Goal: Register for event/course

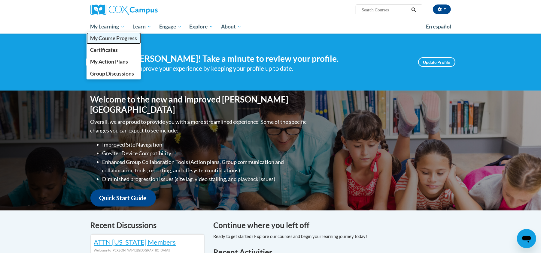
click at [110, 38] on span "My Course Progress" at bounding box center [113, 38] width 47 height 6
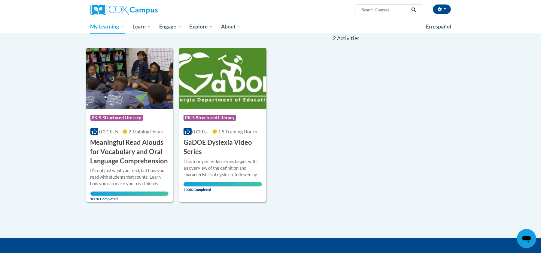
scroll to position [63, 0]
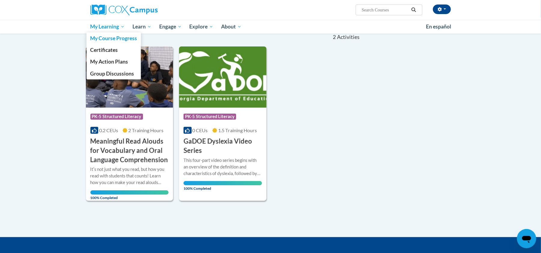
click at [100, 30] on span "My Learning" at bounding box center [107, 26] width 35 height 7
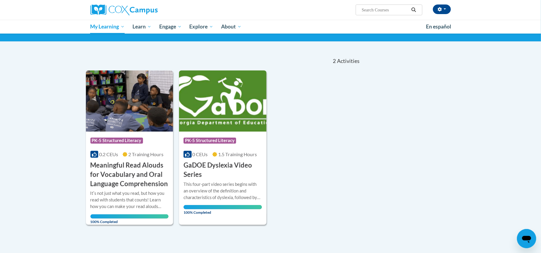
scroll to position [45, 0]
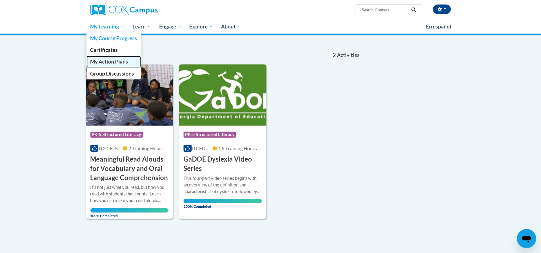
click at [107, 59] on span "My Action Plans" at bounding box center [109, 62] width 38 height 6
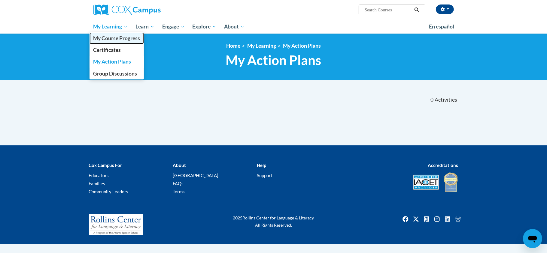
click at [112, 40] on span "My Course Progress" at bounding box center [116, 38] width 47 height 6
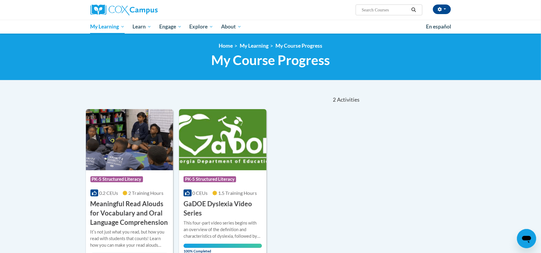
click at [373, 8] on input "Search..." at bounding box center [385, 9] width 48 height 7
click at [126, 12] on img at bounding box center [123, 10] width 67 height 11
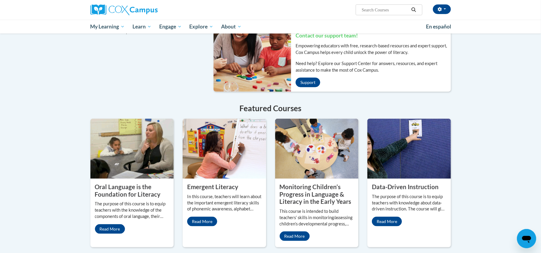
scroll to position [423, 0]
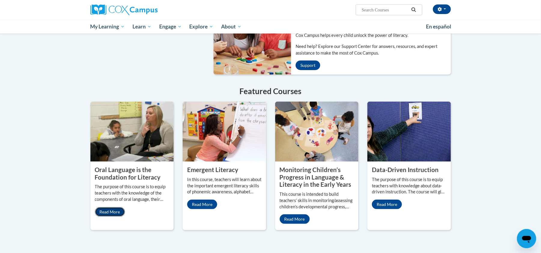
click at [109, 208] on link "Read More" at bounding box center [110, 212] width 30 height 10
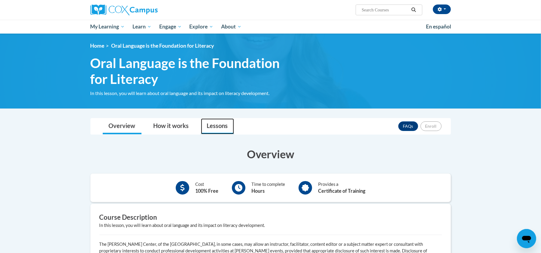
click at [205, 134] on link "Lessons" at bounding box center [217, 127] width 33 height 16
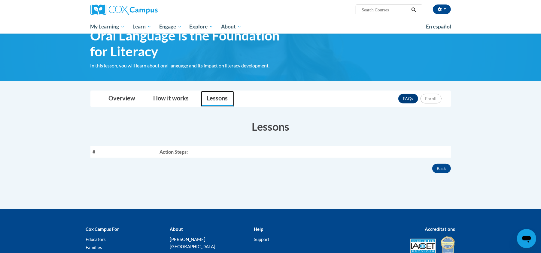
scroll to position [51, 0]
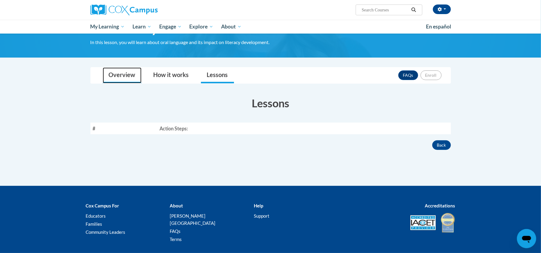
click at [125, 73] on link "Overview" at bounding box center [122, 76] width 39 height 16
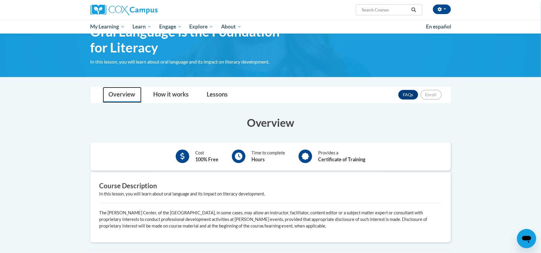
scroll to position [0, 0]
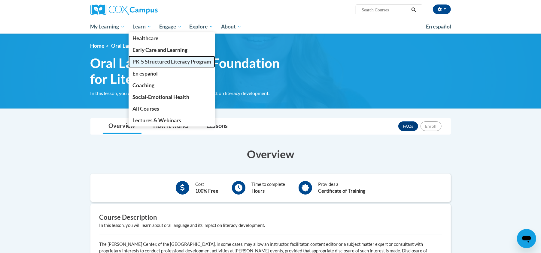
click at [149, 64] on span "PK-5 Structured Literacy Program" at bounding box center [171, 62] width 79 height 6
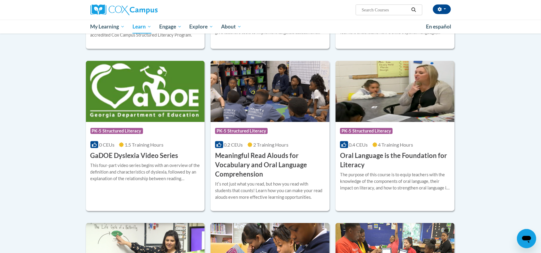
scroll to position [316, 0]
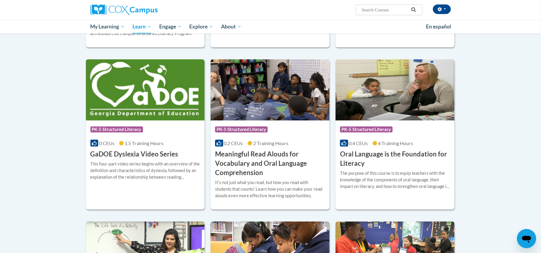
drag, startPoint x: 546, startPoint y: 84, endPoint x: 537, endPoint y: 164, distance: 80.7
click at [421, 134] on div "Course Category: PK-5 Structured Literacy" at bounding box center [395, 131] width 110 height 14
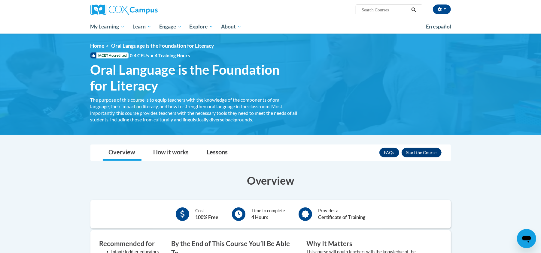
drag, startPoint x: 0, startPoint y: 0, endPoint x: 546, endPoint y: 77, distance: 551.7
click at [540, 77] on html "[PERSON_NAME] ([GEOGRAPHIC_DATA]/New_York UTC-04:00) My Profile Inbox My Transc…" at bounding box center [270, 126] width 541 height 253
click at [425, 154] on button "Enroll" at bounding box center [421, 153] width 40 height 10
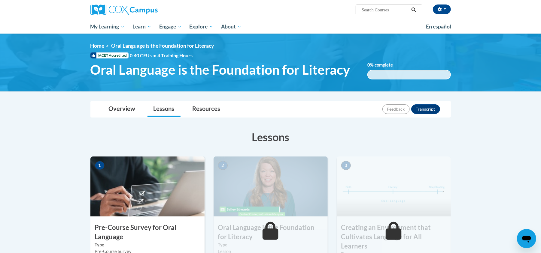
drag, startPoint x: 0, startPoint y: 0, endPoint x: 544, endPoint y: -10, distance: 544.0
click at [540, 0] on html "[PERSON_NAME] ([GEOGRAPHIC_DATA]/New_York UTC-04:00) My Profile Inbox My Transc…" at bounding box center [270, 126] width 541 height 253
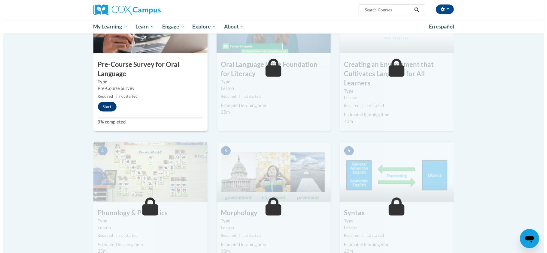
scroll to position [161, 0]
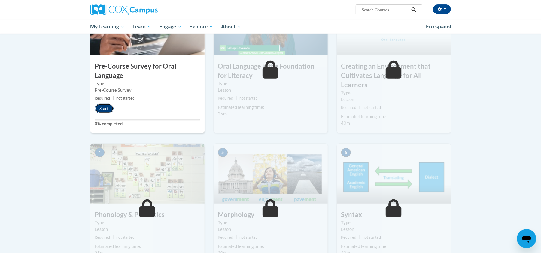
click at [103, 113] on button "Start" at bounding box center [104, 109] width 19 height 10
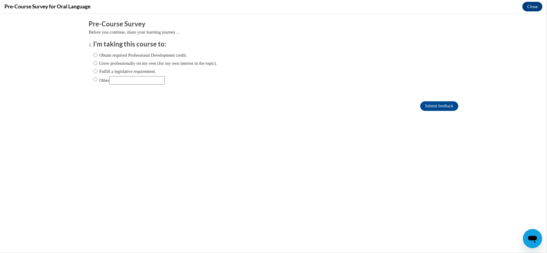
scroll to position [0, 0]
click at [126, 56] on label "Obtain required Professional Development credit." at bounding box center [140, 55] width 94 height 7
click at [97, 56] on input "Obtain required Professional Development credit." at bounding box center [95, 55] width 4 height 7
radio input "true"
click at [420, 106] on input "Submit feedback" at bounding box center [439, 106] width 38 height 10
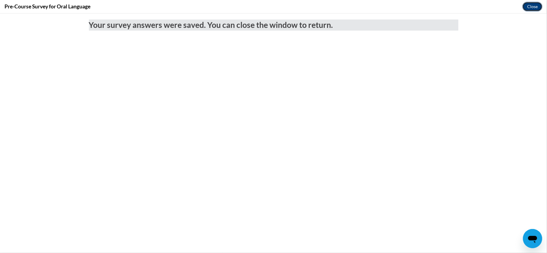
click at [536, 6] on button "Close" at bounding box center [532, 7] width 20 height 10
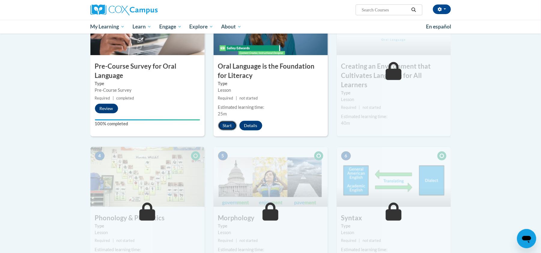
click at [231, 123] on button "Start" at bounding box center [227, 126] width 19 height 10
